Goal: Transaction & Acquisition: Purchase product/service

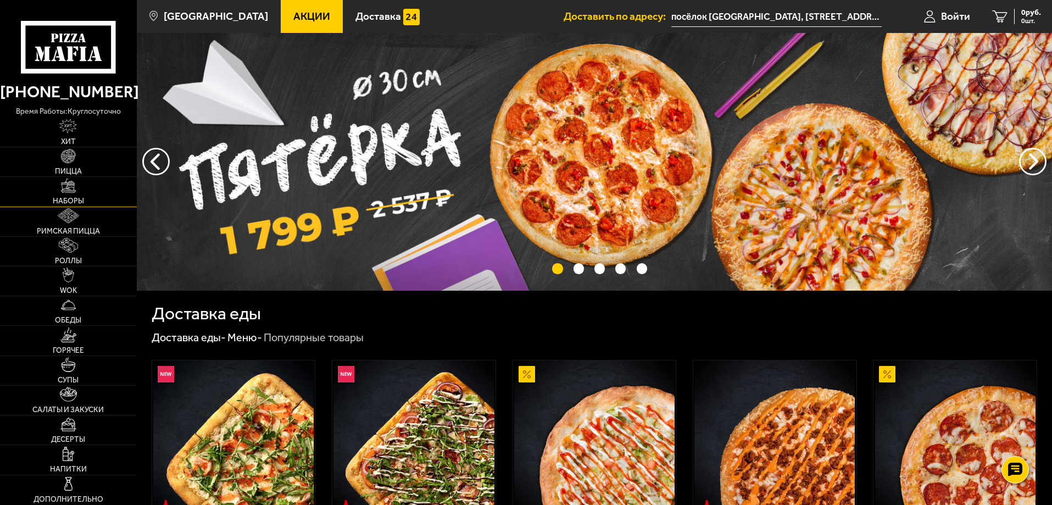
click at [92, 190] on link "Наборы" at bounding box center [68, 191] width 137 height 29
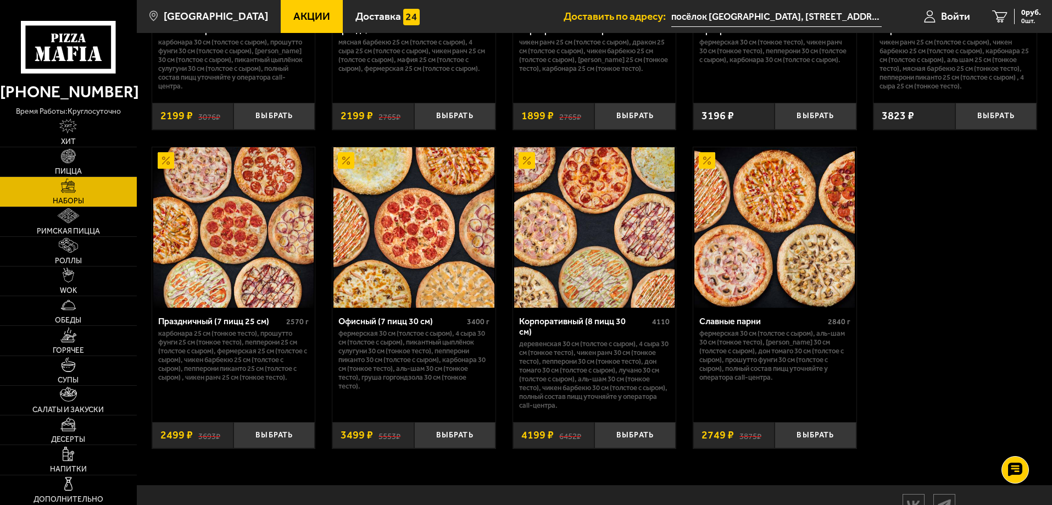
scroll to position [1649, 0]
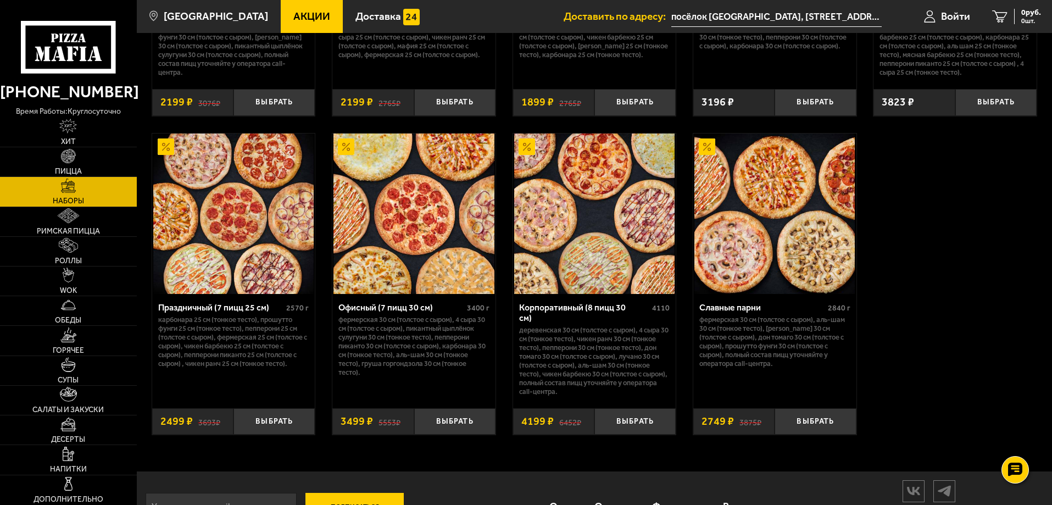
click at [578, 224] on img at bounding box center [594, 214] width 160 height 160
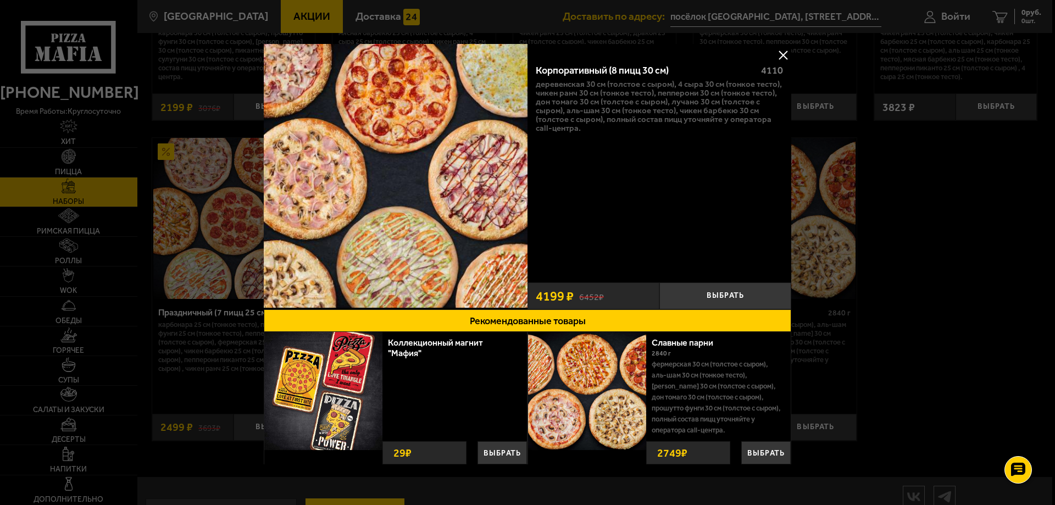
click at [782, 52] on button at bounding box center [783, 55] width 16 height 16
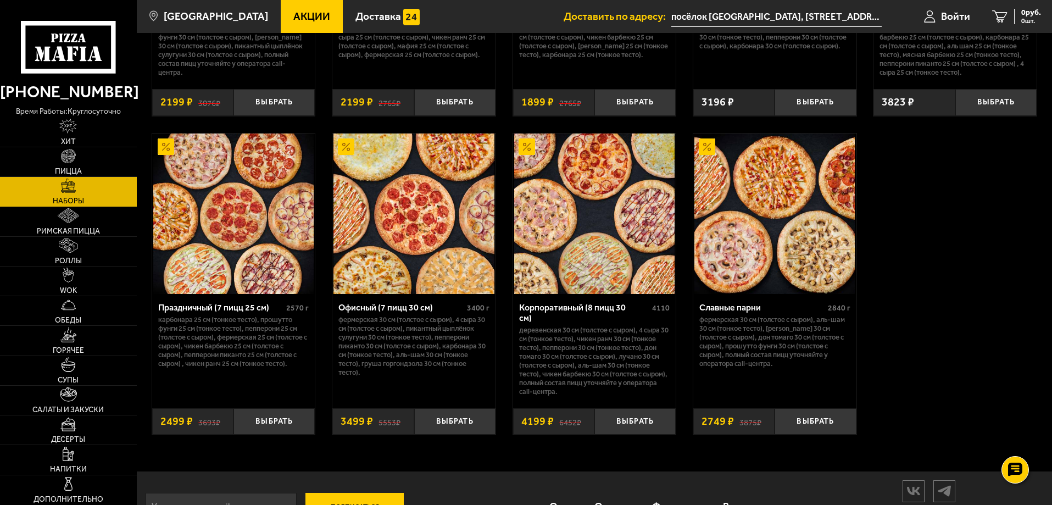
click at [273, 272] on img at bounding box center [233, 214] width 160 height 160
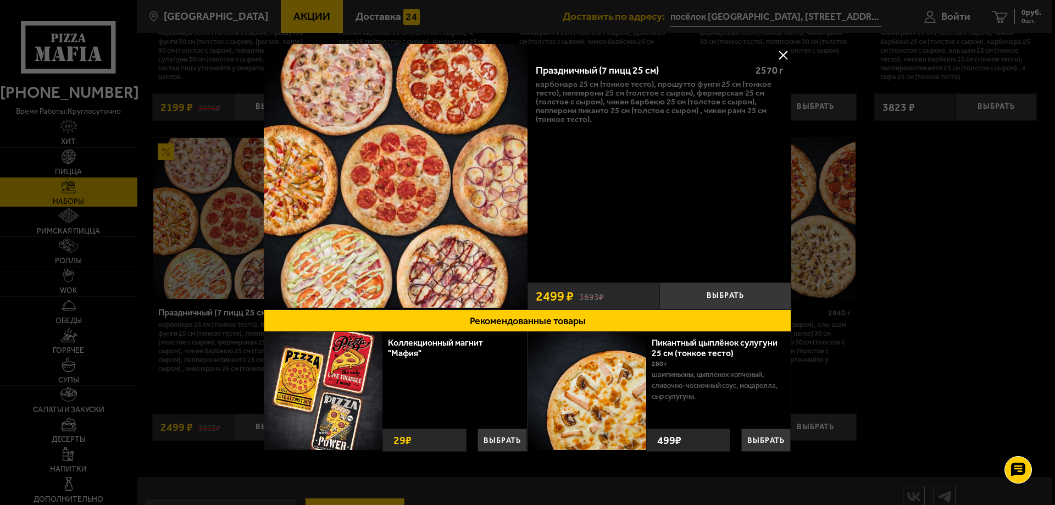
click at [779, 48] on button at bounding box center [783, 55] width 16 height 16
